Goal: Information Seeking & Learning: Check status

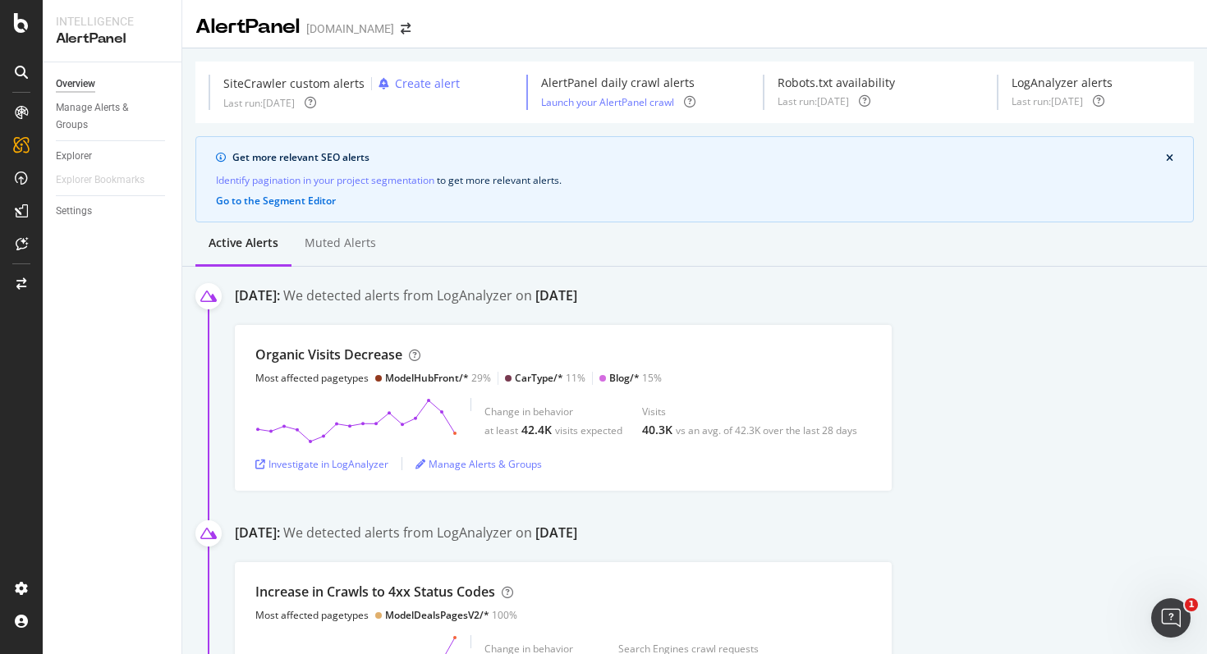
scroll to position [267, 0]
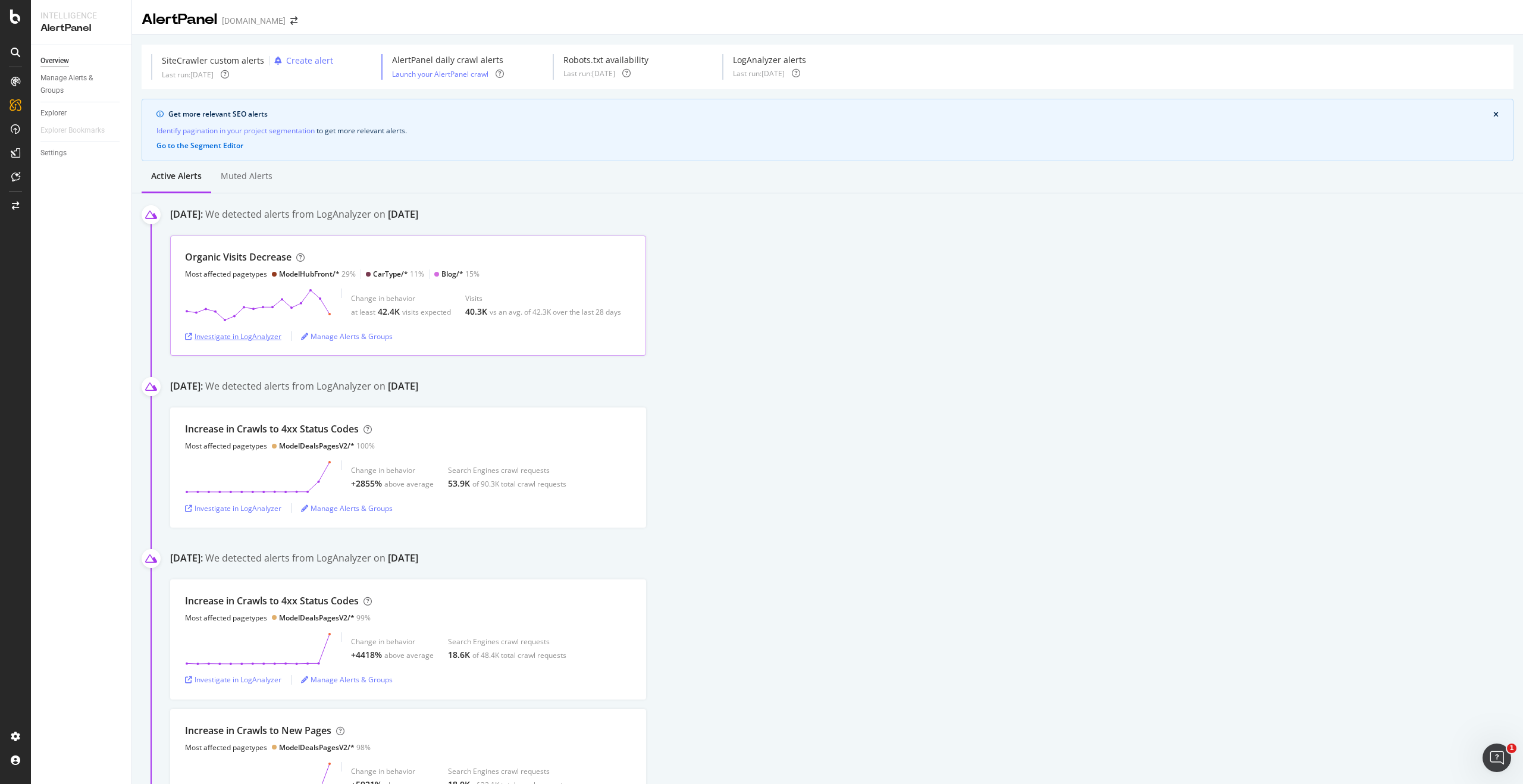
click at [254, 338] on div "Investigate in LogAnalyzer" at bounding box center [233, 336] width 96 height 10
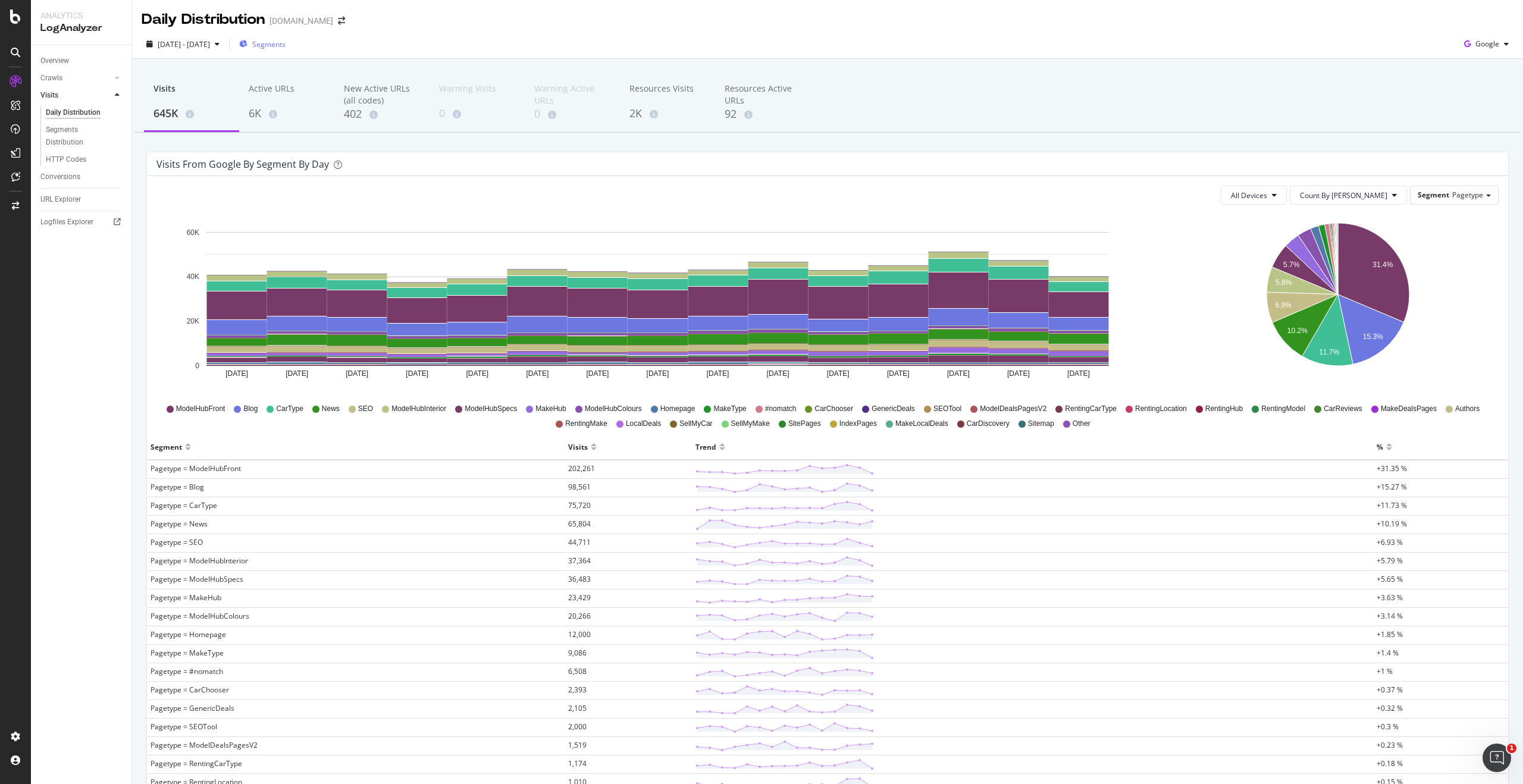
click at [286, 45] on span "Segments" at bounding box center [269, 44] width 33 height 10
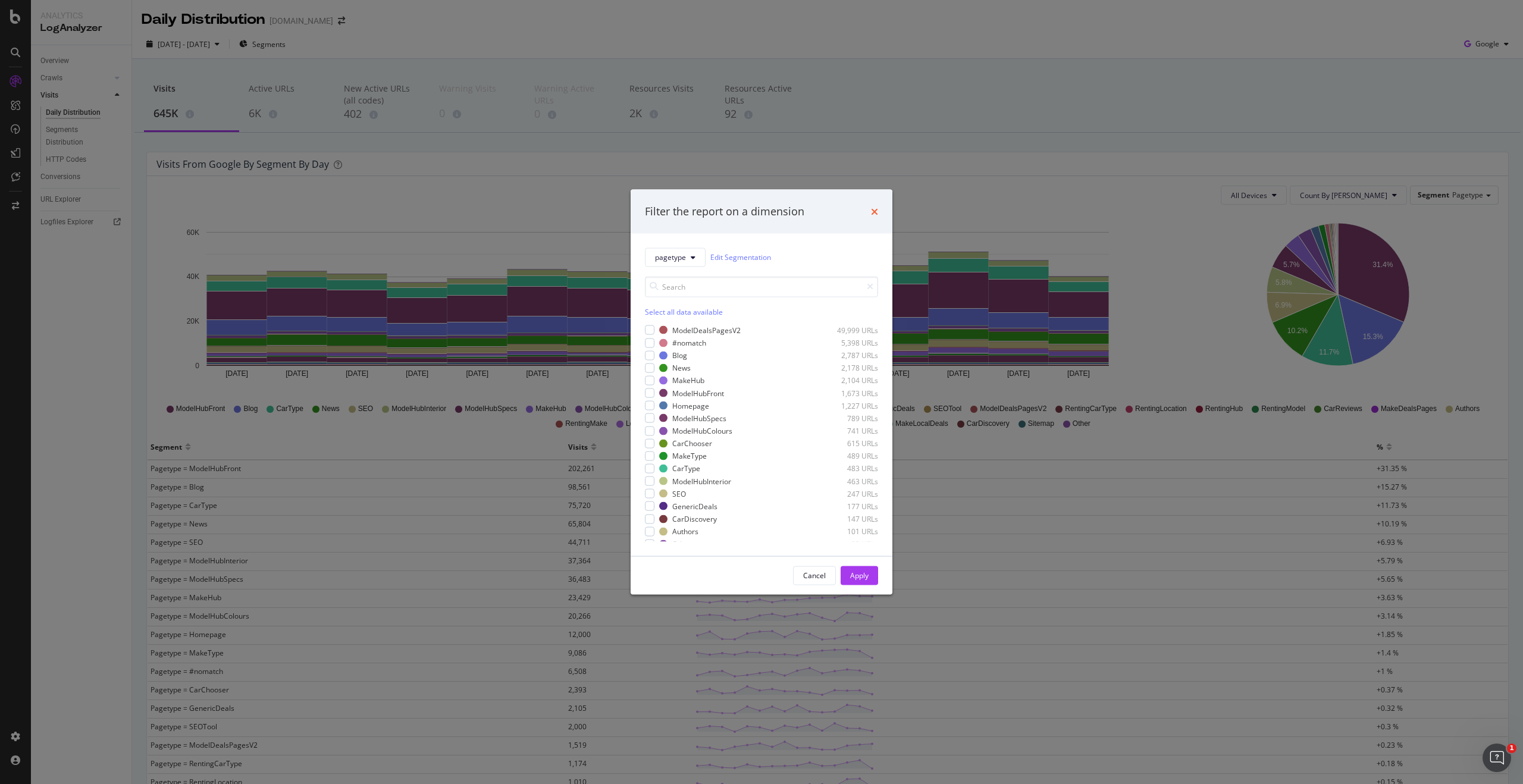
click at [877, 210] on icon "times" at bounding box center [875, 211] width 7 height 9
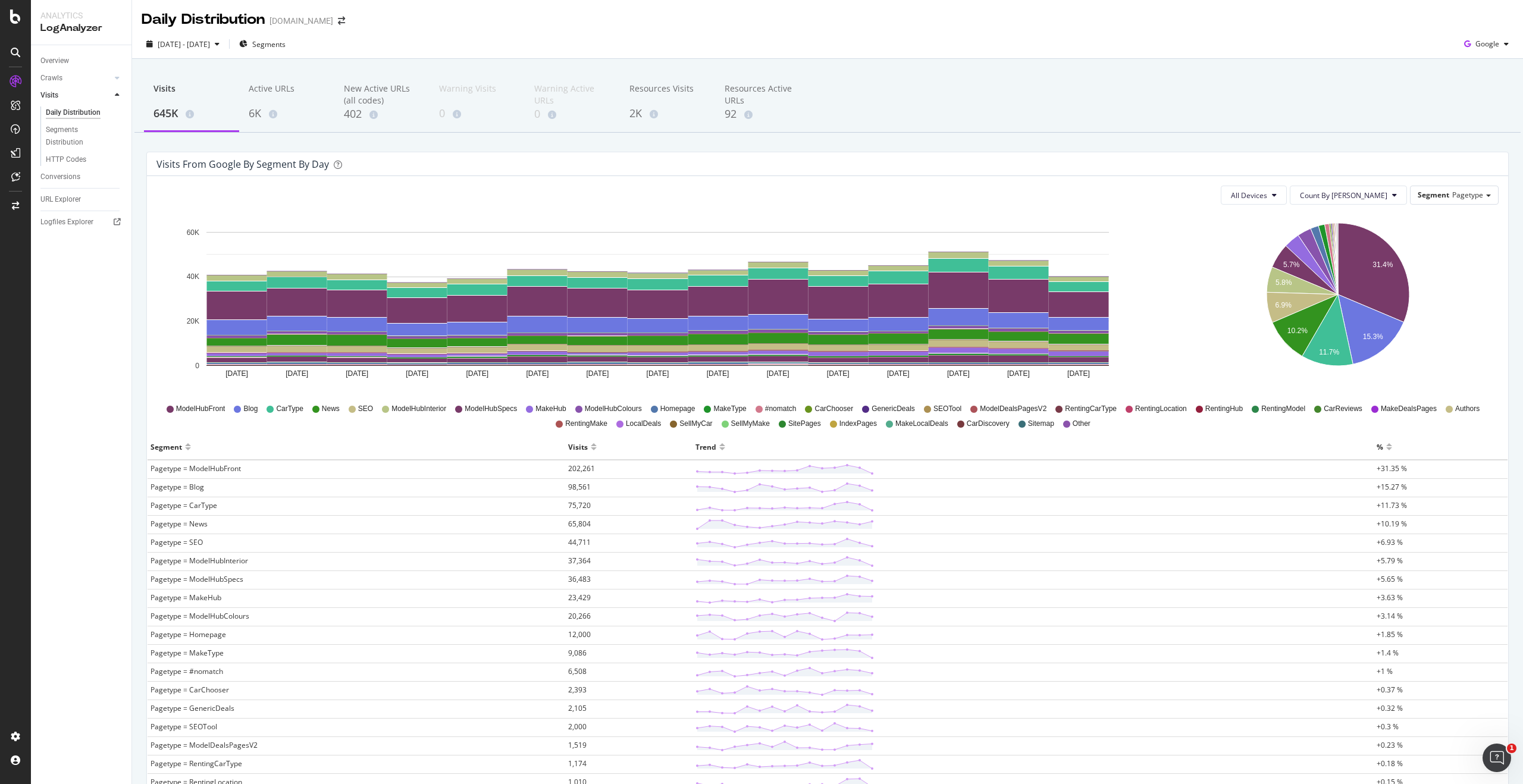
click at [719, 449] on div at bounding box center [722, 451] width 6 height 9
click at [719, 444] on div at bounding box center [722, 441] width 6 height 9
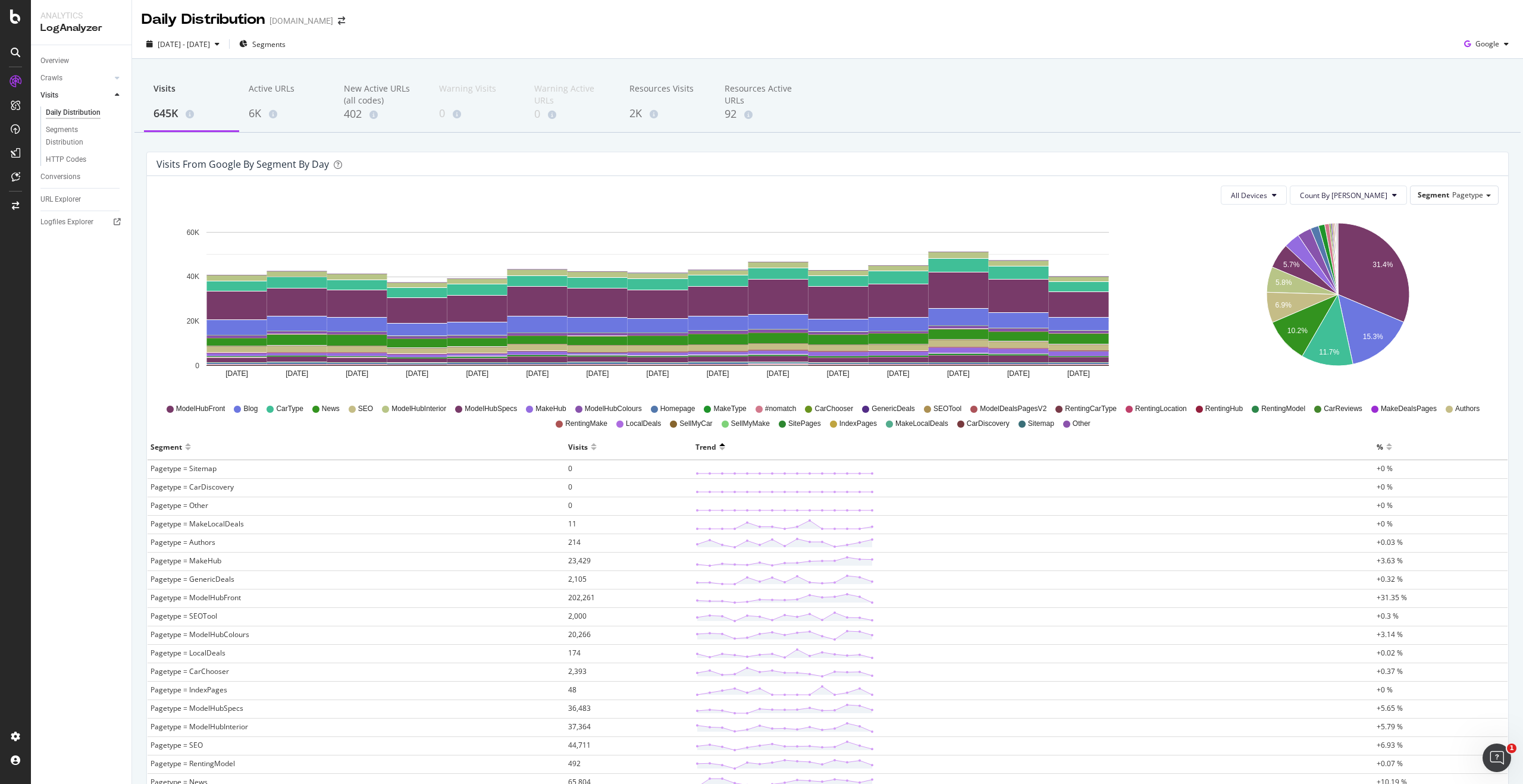
click at [719, 444] on div at bounding box center [722, 441] width 6 height 9
click at [719, 449] on div at bounding box center [722, 451] width 6 height 9
click at [592, 447] on div at bounding box center [594, 451] width 6 height 9
